Goal: Transaction & Acquisition: Purchase product/service

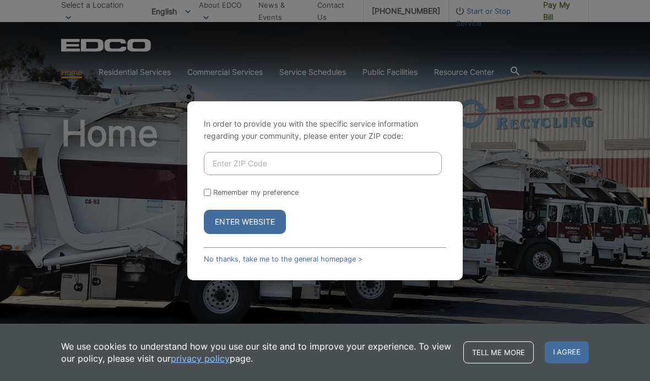
click at [355, 175] on input "Enter ZIP Code" at bounding box center [323, 163] width 238 height 23
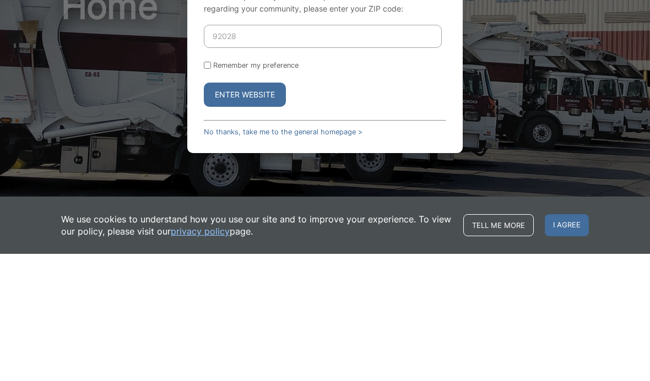
scroll to position [127, 0]
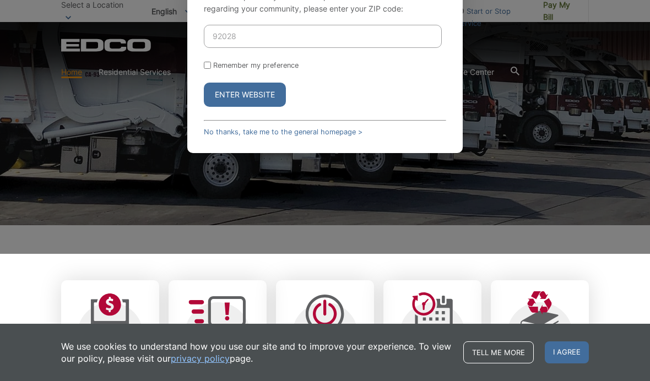
type input "92028"
click at [205, 69] on input "Remember my preference" at bounding box center [207, 65] width 7 height 7
checkbox input "true"
click at [261, 107] on button "Enter Website" at bounding box center [245, 95] width 82 height 24
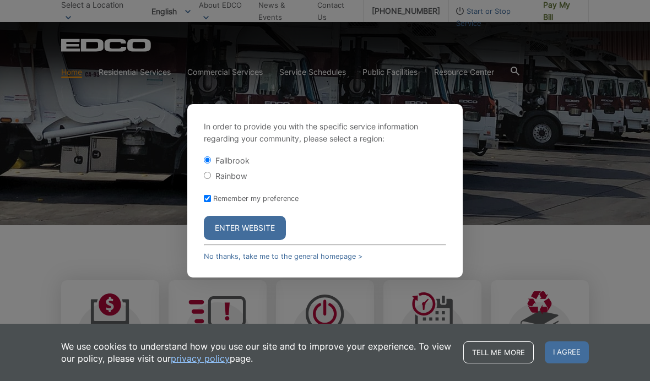
click at [247, 240] on button "Enter Website" at bounding box center [245, 228] width 82 height 24
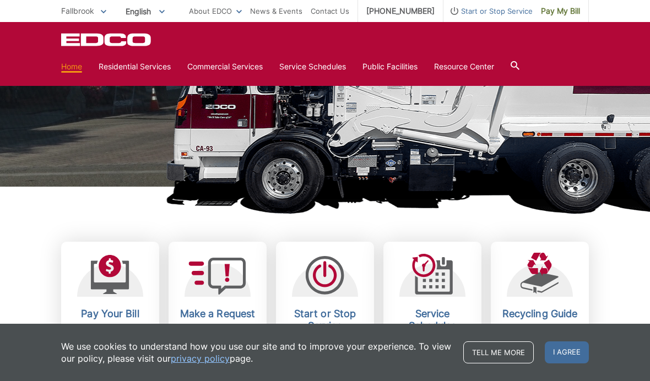
scroll to position [167, 0]
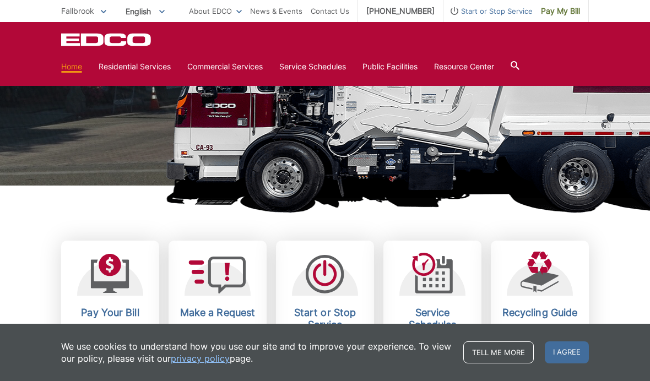
click at [575, 364] on span "I agree" at bounding box center [567, 353] width 44 height 22
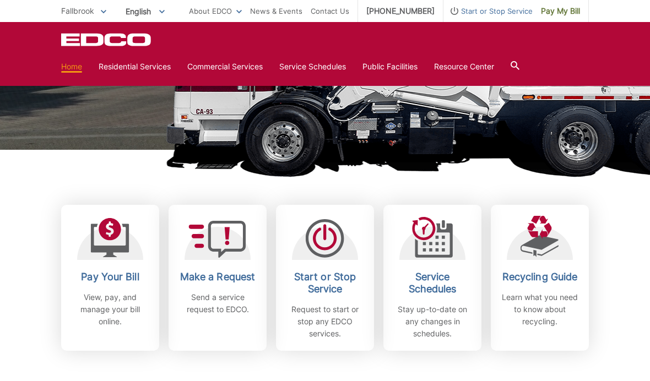
scroll to position [206, 0]
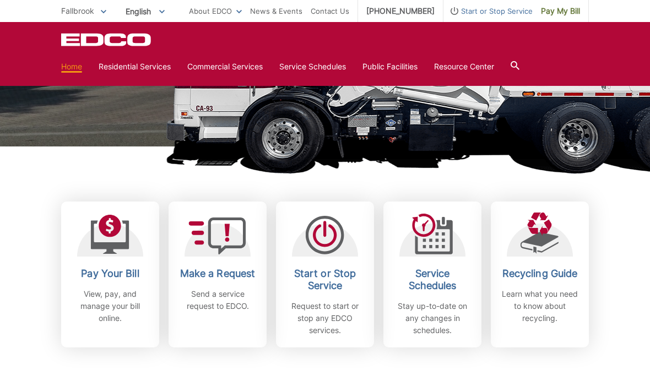
click at [95, 269] on h2 "Pay Your Bill" at bounding box center [110, 274] width 82 height 12
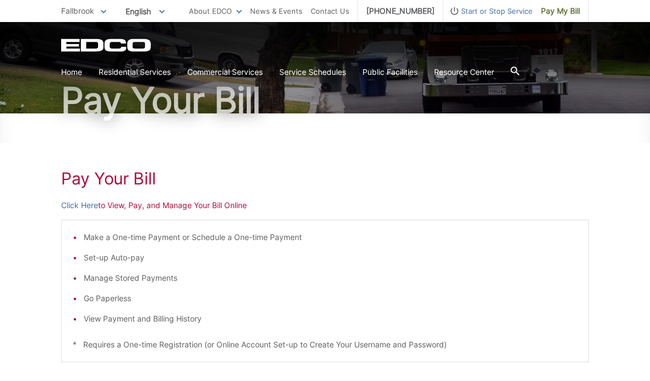
scroll to position [79, 0]
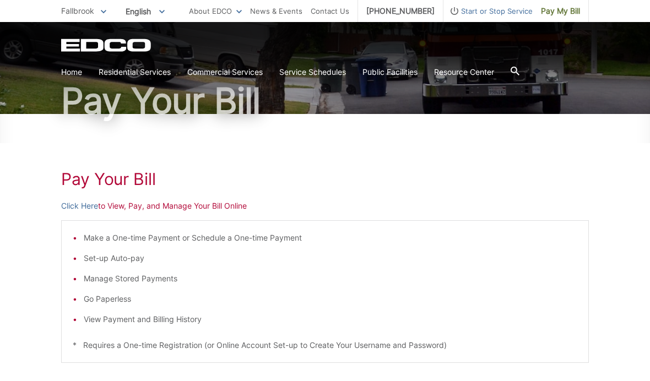
click at [80, 205] on link "Click Here" at bounding box center [79, 206] width 37 height 12
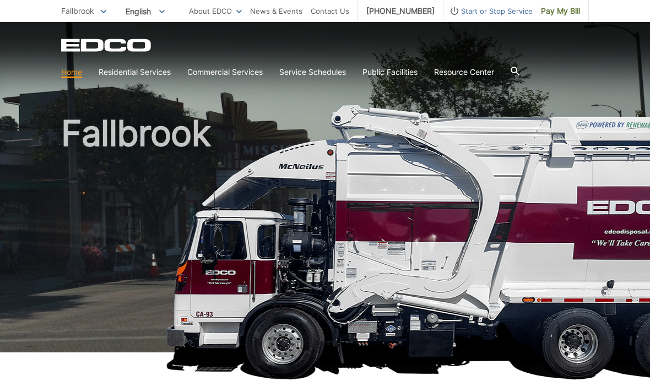
click at [345, 8] on link "Contact Us" at bounding box center [330, 11] width 39 height 12
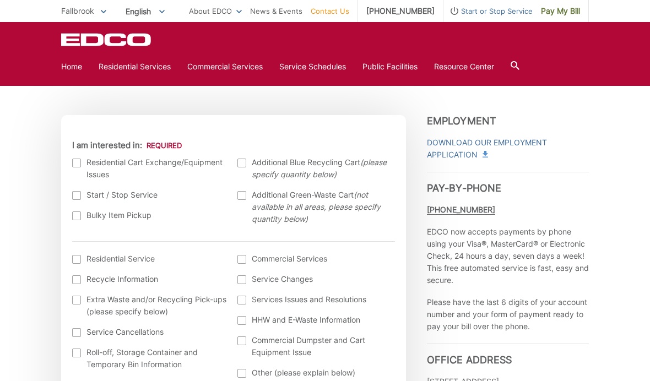
scroll to position [305, 0]
